Goal: Information Seeking & Learning: Learn about a topic

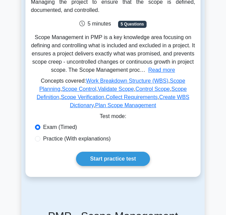
scroll to position [101, 0]
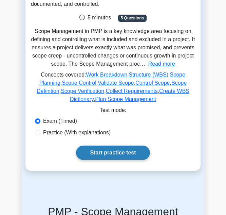
click at [130, 153] on link "Start practice test" at bounding box center [113, 152] width 74 height 14
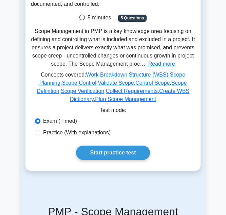
click at [68, 135] on label "Practice (With explanations)" at bounding box center [77, 132] width 68 height 8
click at [40, 135] on input "Practice (With explanations)" at bounding box center [37, 132] width 5 height 5
radio input "true"
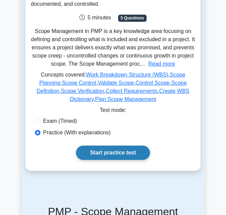
click at [120, 152] on link "Start practice test" at bounding box center [113, 152] width 74 height 14
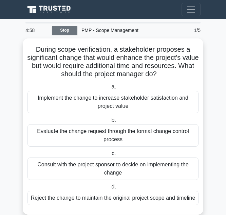
click at [73, 32] on link "Stop" at bounding box center [64, 30] width 25 height 8
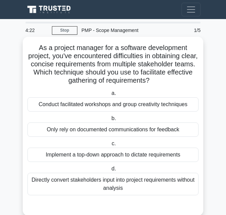
drag, startPoint x: 170, startPoint y: 82, endPoint x: 24, endPoint y: 50, distance: 149.2
click at [24, 50] on div "As a project manager for a software development project, you've encountered dif…" at bounding box center [113, 126] width 181 height 179
copy h5 "As a project manager for a software development project, you've encountered dif…"
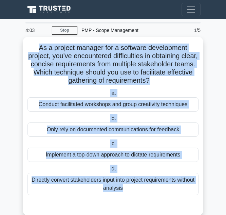
drag, startPoint x: 170, startPoint y: 202, endPoint x: 27, endPoint y: 46, distance: 211.5
click at [27, 46] on div "As a project manager for a software development project, you've encountered dif…" at bounding box center [112, 125] width 175 height 173
copy div "As a project manager for a software development project, you've encountered dif…"
click at [135, 87] on div "As a project manager for a software development project, you've encountered dif…" at bounding box center [112, 125] width 175 height 173
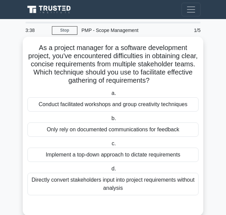
click at [132, 105] on div "Conduct facilitated workshops and group creativity techniques" at bounding box center [113, 104] width 171 height 14
click at [110, 95] on input "a. Conduct facilitated workshops and group creativity techniques" at bounding box center [110, 93] width 0 height 4
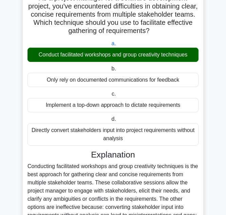
scroll to position [164, 0]
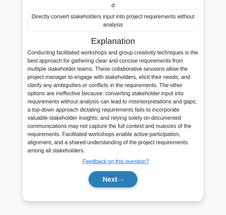
click at [129, 185] on button "Next" at bounding box center [113, 179] width 49 height 16
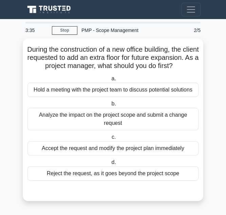
scroll to position [7, 0]
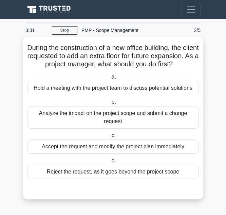
drag, startPoint x: 129, startPoint y: 66, endPoint x: 38, endPoint y: 48, distance: 92.6
click at [38, 48] on h5 "During the construction of a new office building, the client requested to add a…" at bounding box center [113, 55] width 172 height 25
click at [29, 43] on h5 "During the construction of a new office building, the client requested to add a…" at bounding box center [113, 55] width 172 height 25
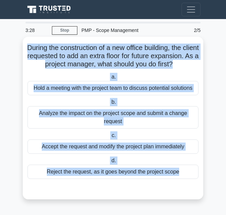
drag, startPoint x: 29, startPoint y: 41, endPoint x: 144, endPoint y: 201, distance: 196.8
click at [144, 201] on div "During the construction of a new office building, the client requested to add a…" at bounding box center [113, 123] width 181 height 170
copy div "During the construction of a new office building, the client requested to add a…"
click at [133, 88] on div "Hold a meeting with the project team to discuss potential solutions" at bounding box center [113, 88] width 171 height 14
click at [110, 79] on input "a. Hold a meeting with the project team to discuss potential solutions" at bounding box center [110, 77] width 0 height 4
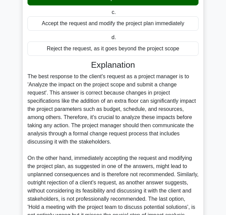
scroll to position [213, 0]
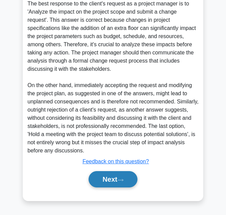
click at [108, 181] on button "Next" at bounding box center [113, 179] width 49 height 16
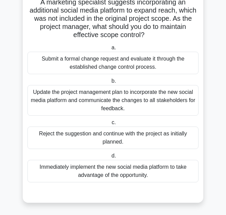
scroll to position [56, 0]
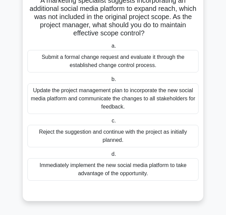
click at [149, 129] on div "Reject the suggestion and continue with the project as initially planned." at bounding box center [113, 136] width 171 height 22
click at [110, 123] on input "c. Reject the suggestion and continue with the project as initially planned." at bounding box center [110, 120] width 0 height 4
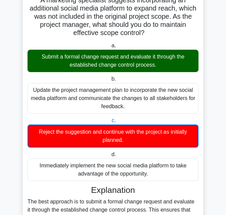
click at [142, 141] on div "Reject the suggestion and continue with the project as initially planned." at bounding box center [113, 135] width 171 height 23
click at [110, 123] on input "c. Reject the suggestion and continue with the project as initially planned." at bounding box center [110, 120] width 0 height 4
click at [142, 141] on div "Reject the suggestion and continue with the project as initially planned." at bounding box center [113, 135] width 171 height 23
click at [110, 123] on input "c. Reject the suggestion and continue with the project as initially planned." at bounding box center [110, 120] width 0 height 4
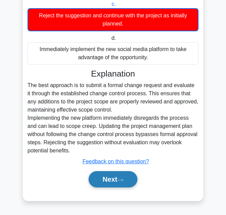
click at [116, 182] on button "Next" at bounding box center [113, 179] width 49 height 16
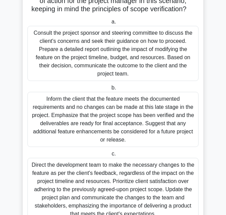
scroll to position [168, 0]
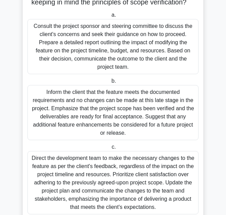
click at [97, 102] on div "Inform the client that the feature meets the documented requirements and no cha…" at bounding box center [113, 112] width 171 height 55
click at [110, 83] on input "b. Inform the client that the feature meets the documented requirements and no …" at bounding box center [110, 81] width 0 height 4
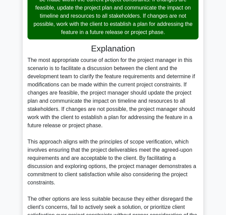
scroll to position [466, 0]
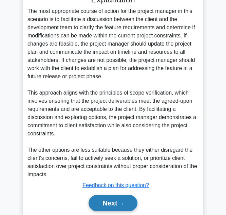
click at [134, 206] on button "Next" at bounding box center [113, 203] width 49 height 16
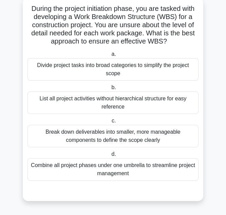
scroll to position [39, 0]
click at [120, 76] on div "Divide project tasks into broad categories to simplify the project scope" at bounding box center [113, 69] width 171 height 22
click at [110, 56] on input "a. Divide project tasks into broad categories to simplify the project scope" at bounding box center [110, 54] width 0 height 4
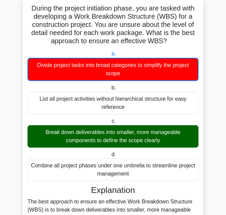
click at [121, 146] on div "Break down deliverables into smaller, more manageable components to define the …" at bounding box center [113, 136] width 171 height 22
click at [110, 123] on input "c. Break down deliverables into smaller, more manageable components to define t…" at bounding box center [110, 121] width 0 height 4
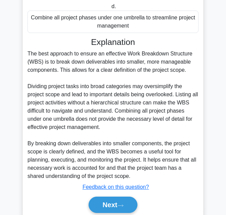
scroll to position [187, 0]
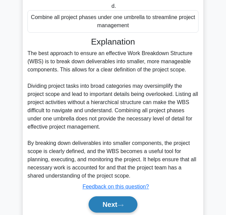
click at [114, 204] on button "Next" at bounding box center [113, 204] width 49 height 16
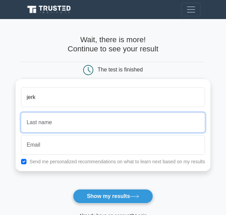
click at [90, 113] on input "text" at bounding box center [113, 122] width 184 height 20
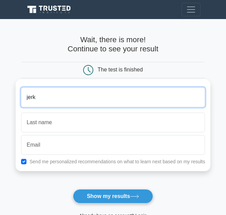
click at [80, 99] on input "jerk" at bounding box center [113, 97] width 184 height 20
type input "jerky"
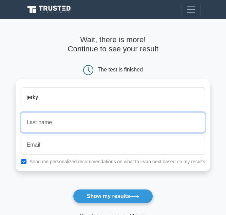
click at [77, 124] on input "text" at bounding box center [113, 122] width 184 height 20
type input "cheese"
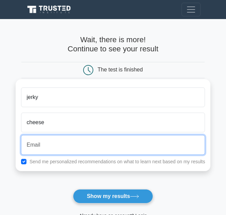
click at [68, 143] on input "email" at bounding box center [113, 145] width 184 height 20
type input "[EMAIL_ADDRESS][DOMAIN_NAME]"
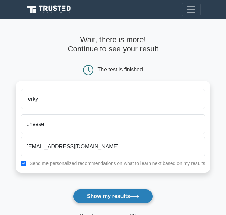
click at [107, 191] on button "Show my results" at bounding box center [113, 196] width 80 height 14
